Goal: Transaction & Acquisition: Subscribe to service/newsletter

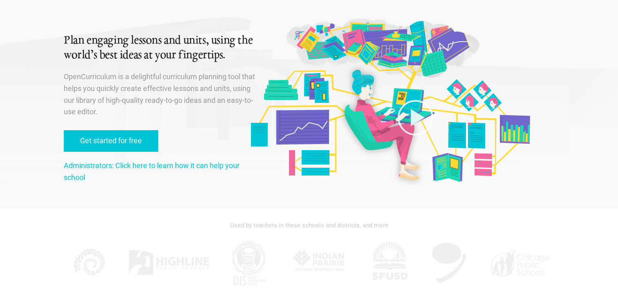
scroll to position [7, 0]
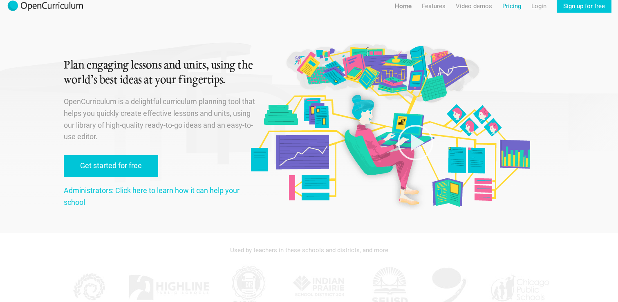
click at [512, 4] on link "Pricing" at bounding box center [511, 6] width 19 height 13
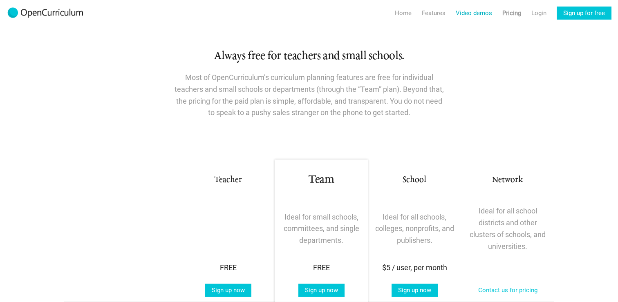
click at [469, 14] on link "Video demos" at bounding box center [473, 13] width 36 height 13
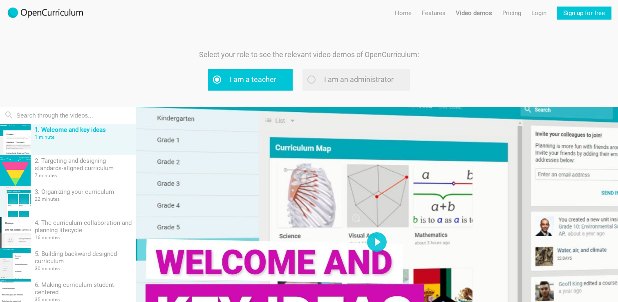
click at [337, 79] on label "I am an administrator" at bounding box center [355, 80] width 107 height 22
click at [324, 79] on input "I am an administrator" at bounding box center [321, 79] width 5 height 5
radio input "true"
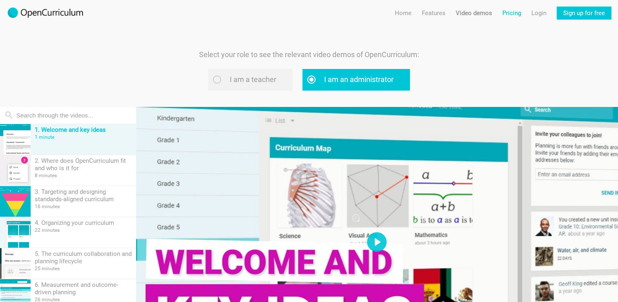
click at [517, 11] on link "Pricing" at bounding box center [511, 13] width 19 height 13
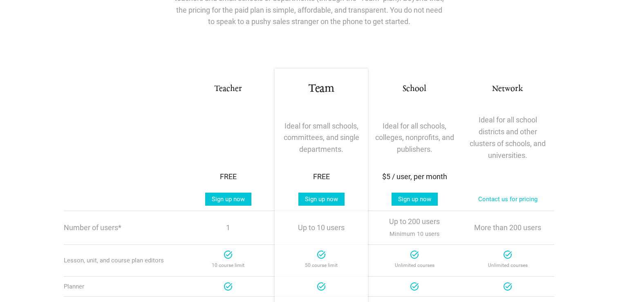
scroll to position [96, 0]
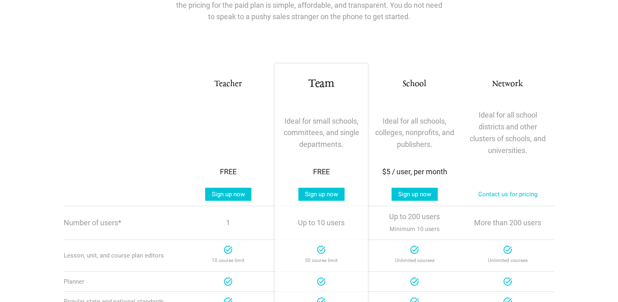
click at [417, 144] on p "Ideal for all schools, colleges, nonprofits, and publishers." at bounding box center [413, 133] width 83 height 35
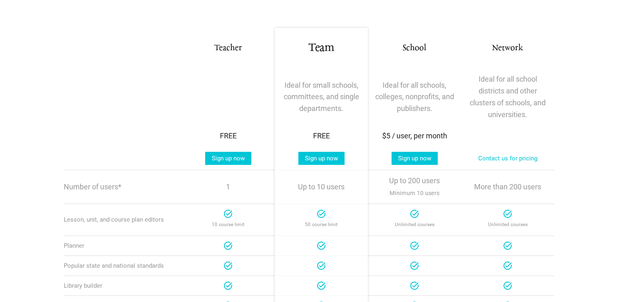
scroll to position [178, 0]
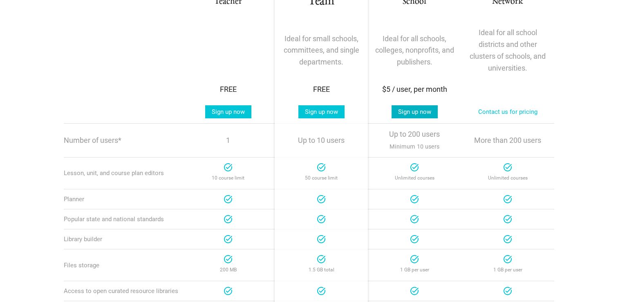
click at [418, 111] on link "Sign up now" at bounding box center [414, 111] width 46 height 13
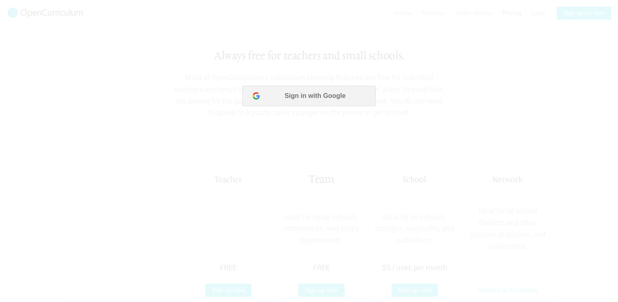
scroll to position [0, 0]
click at [303, 93] on button "Sign in with Google" at bounding box center [308, 96] width 133 height 20
